Goal: Find specific page/section: Find specific page/section

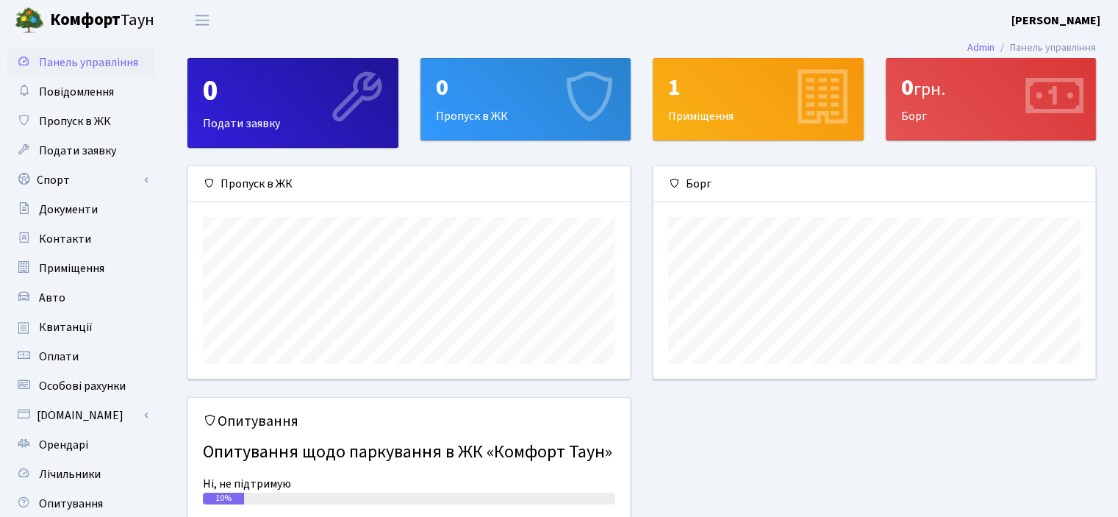
scroll to position [212, 442]
click at [60, 353] on span "Оплати" at bounding box center [59, 356] width 40 height 16
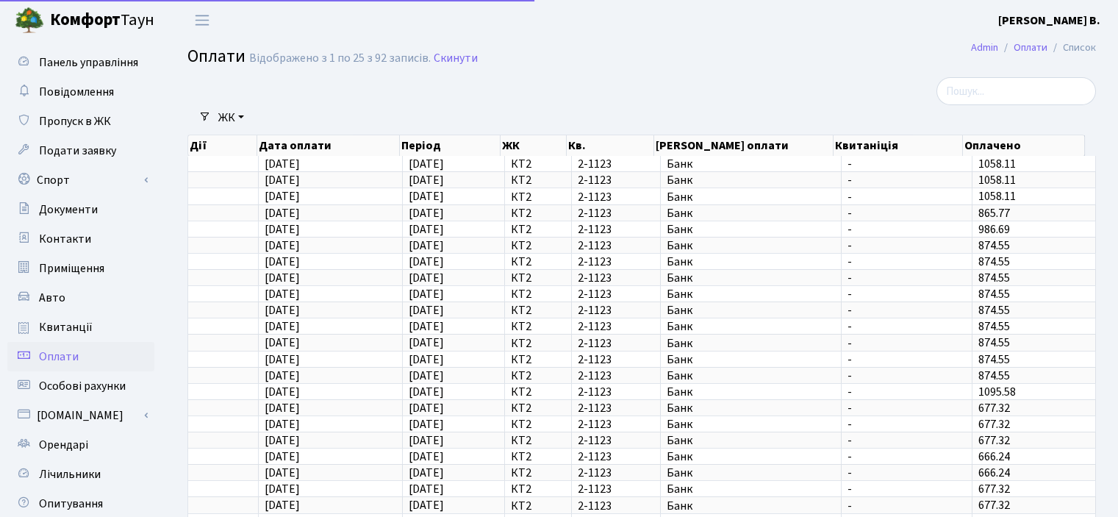
select select "25"
click at [54, 326] on span "Квитанції" at bounding box center [66, 327] width 54 height 16
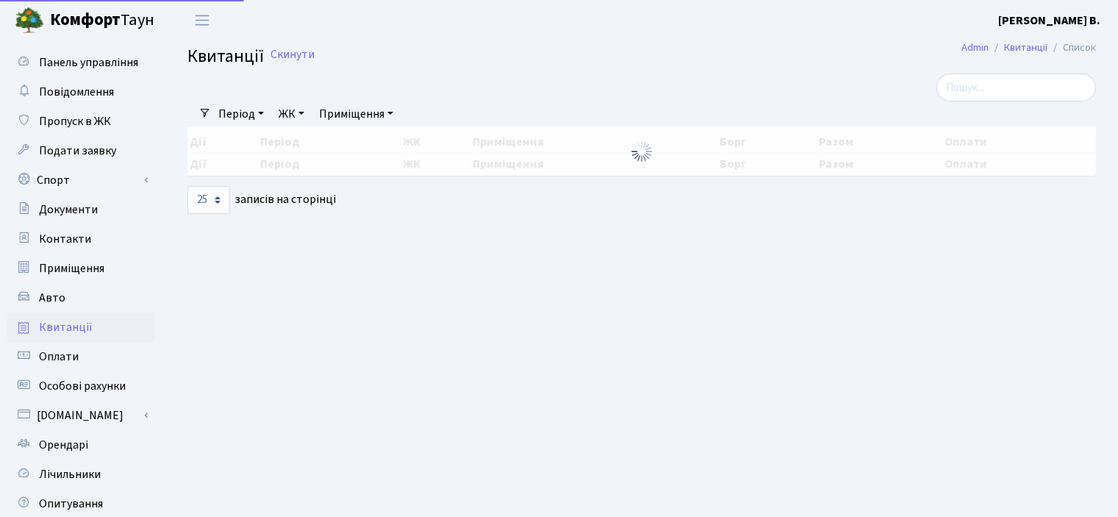
select select "25"
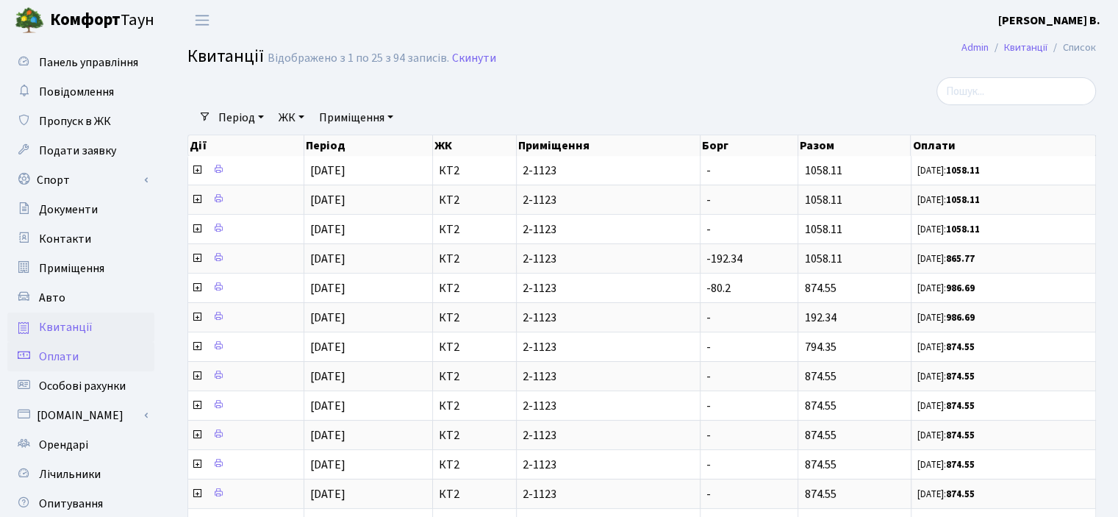
click at [51, 351] on span "Оплати" at bounding box center [59, 356] width 40 height 16
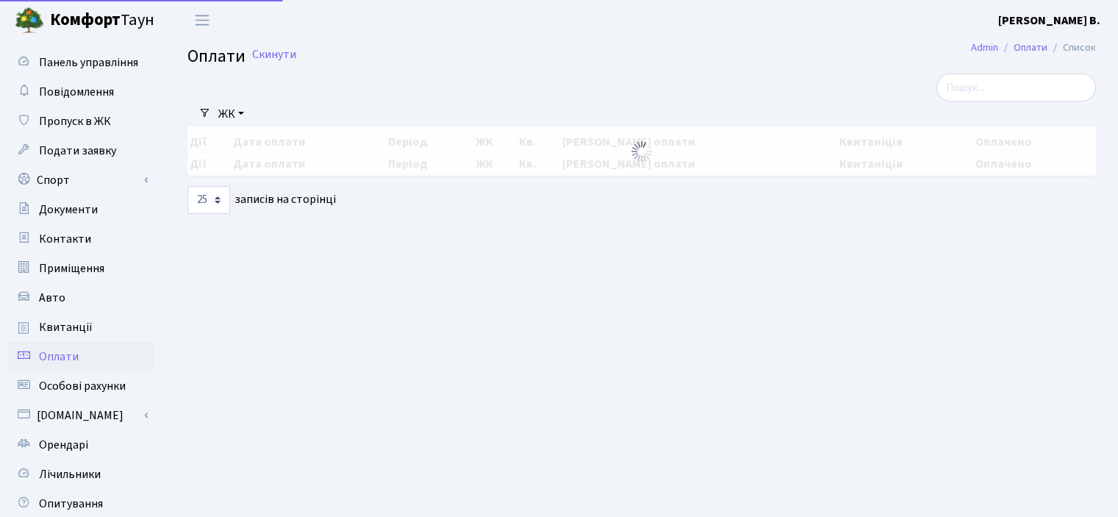
select select "25"
